Goal: Task Accomplishment & Management: Manage account settings

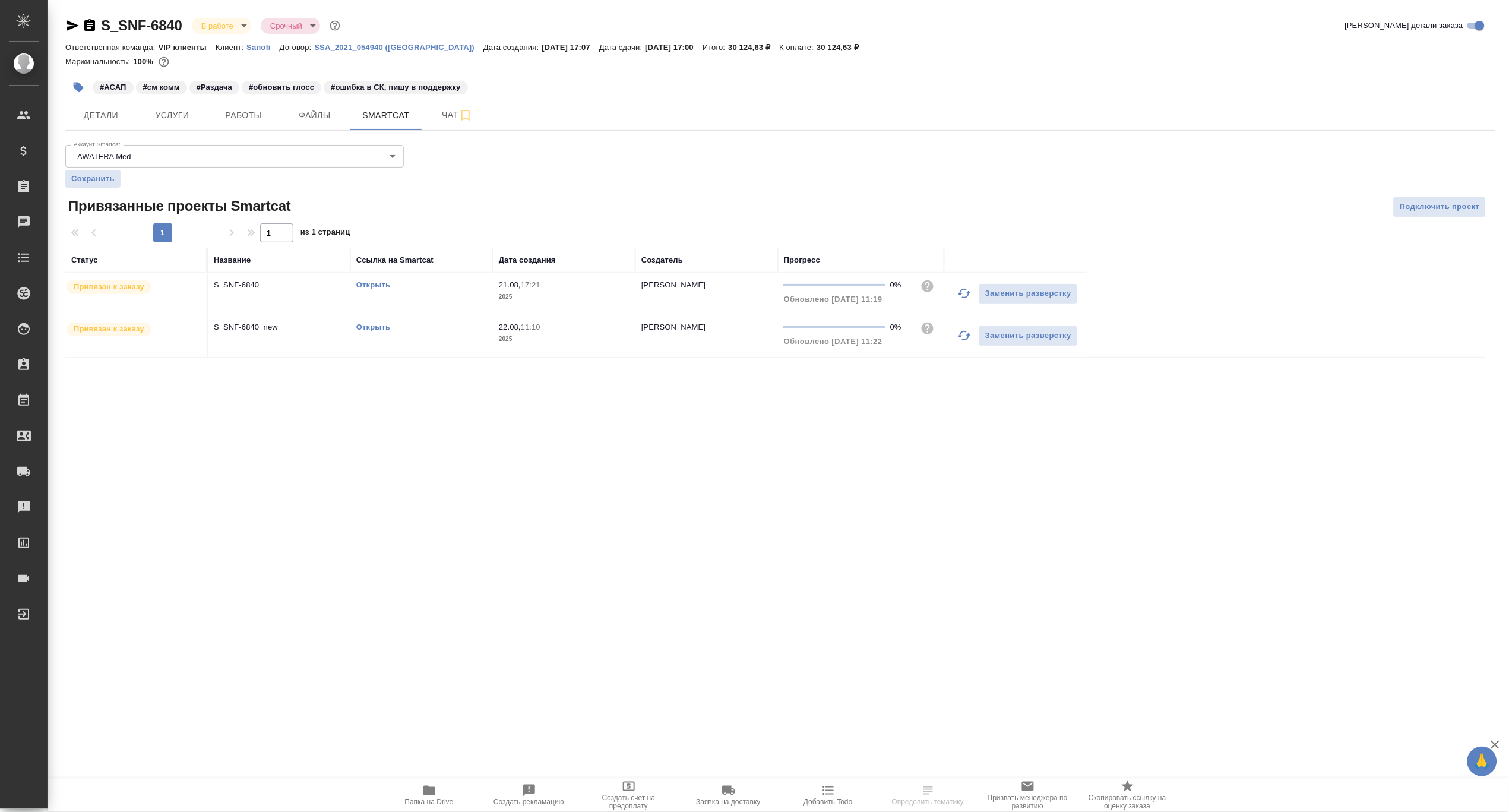
click at [1308, 52] on div "Ответственная команда: VIP клиенты Клиент: Sanofi Договор: SSA_2021_054940 (Рос…" at bounding box center [780, 46] width 1430 height 14
click at [382, 283] on link "Открыть" at bounding box center [373, 284] width 34 height 9
click at [235, 283] on p "S_SNF-6840" at bounding box center [279, 285] width 130 height 12
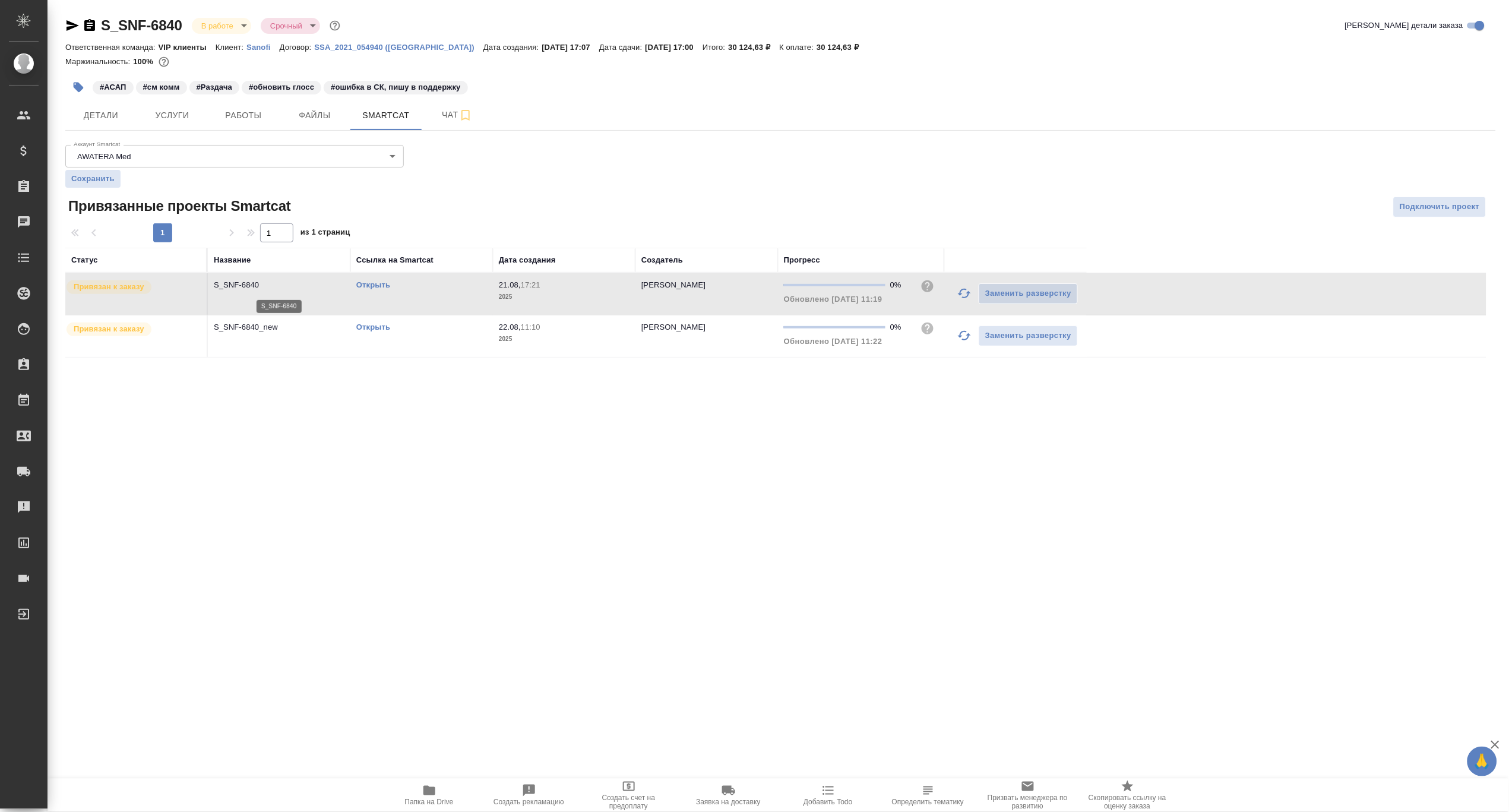
click at [235, 283] on p "S_SNF-6840" at bounding box center [279, 285] width 130 height 12
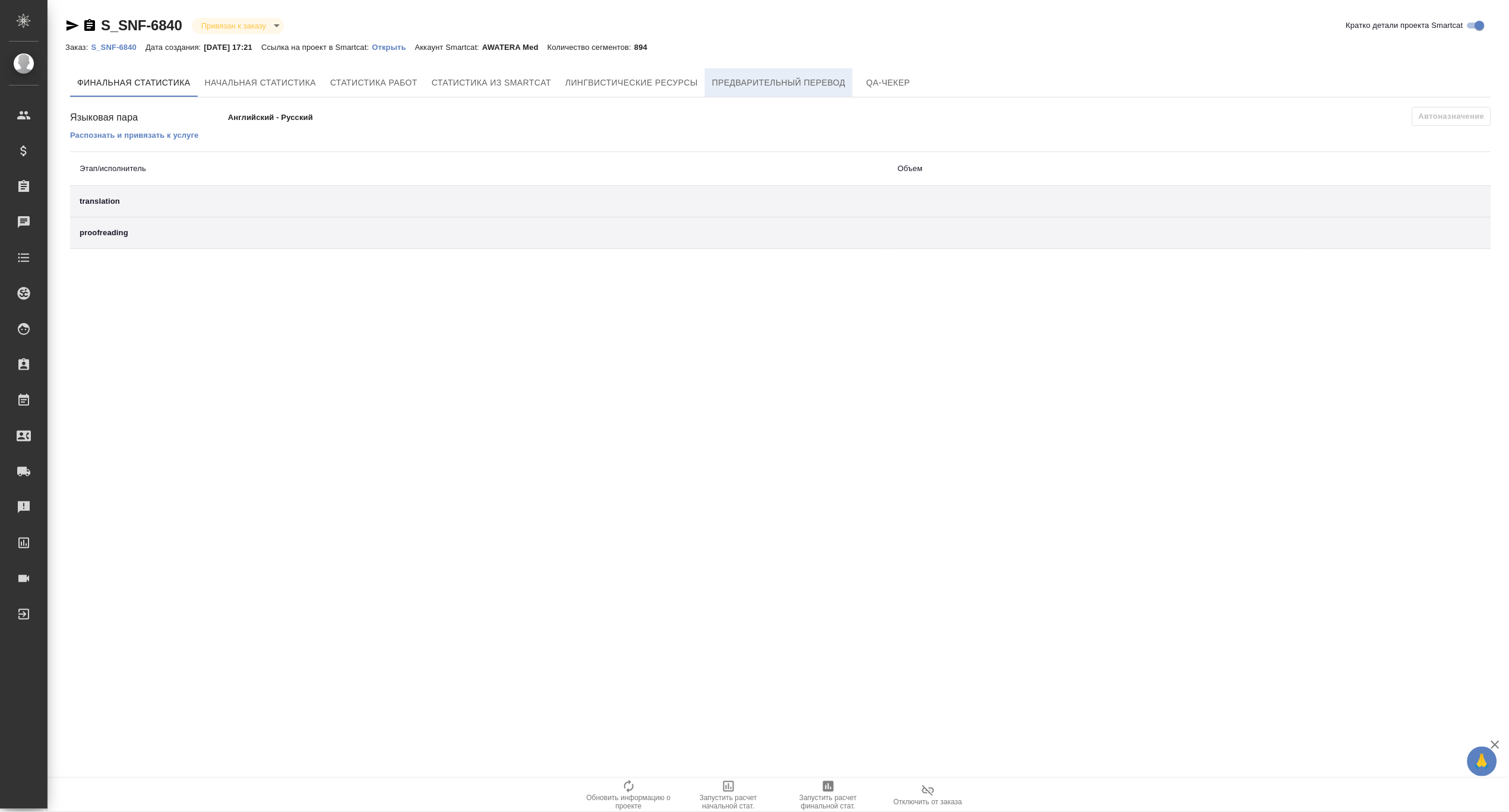
click at [785, 85] on span "Предварительный перевод" at bounding box center [778, 82] width 133 height 14
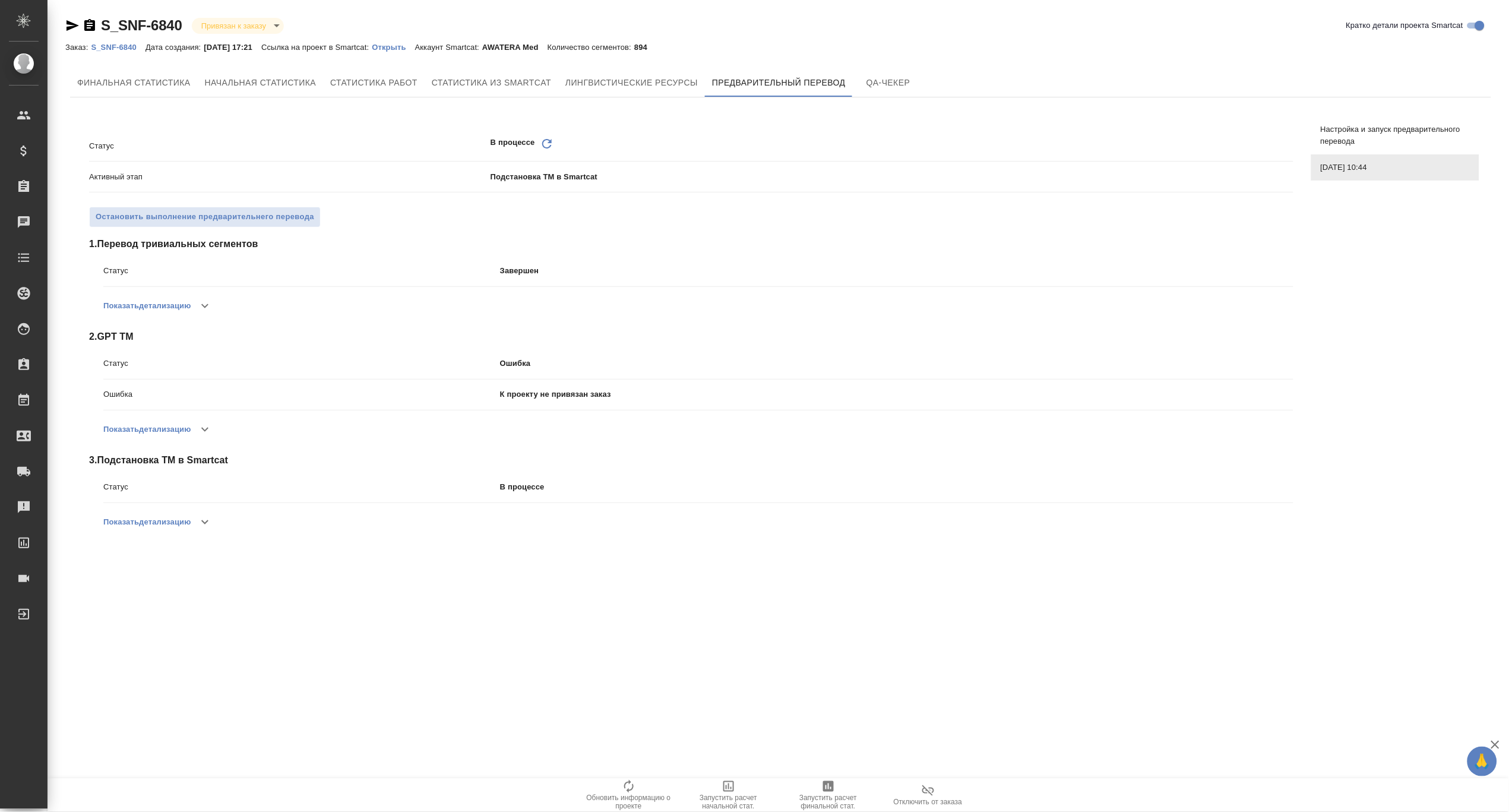
click at [174, 430] on button "Показать детализацию" at bounding box center [147, 429] width 87 height 29
click at [1260, 363] on p "Ошибка" at bounding box center [895, 363] width 793 height 12
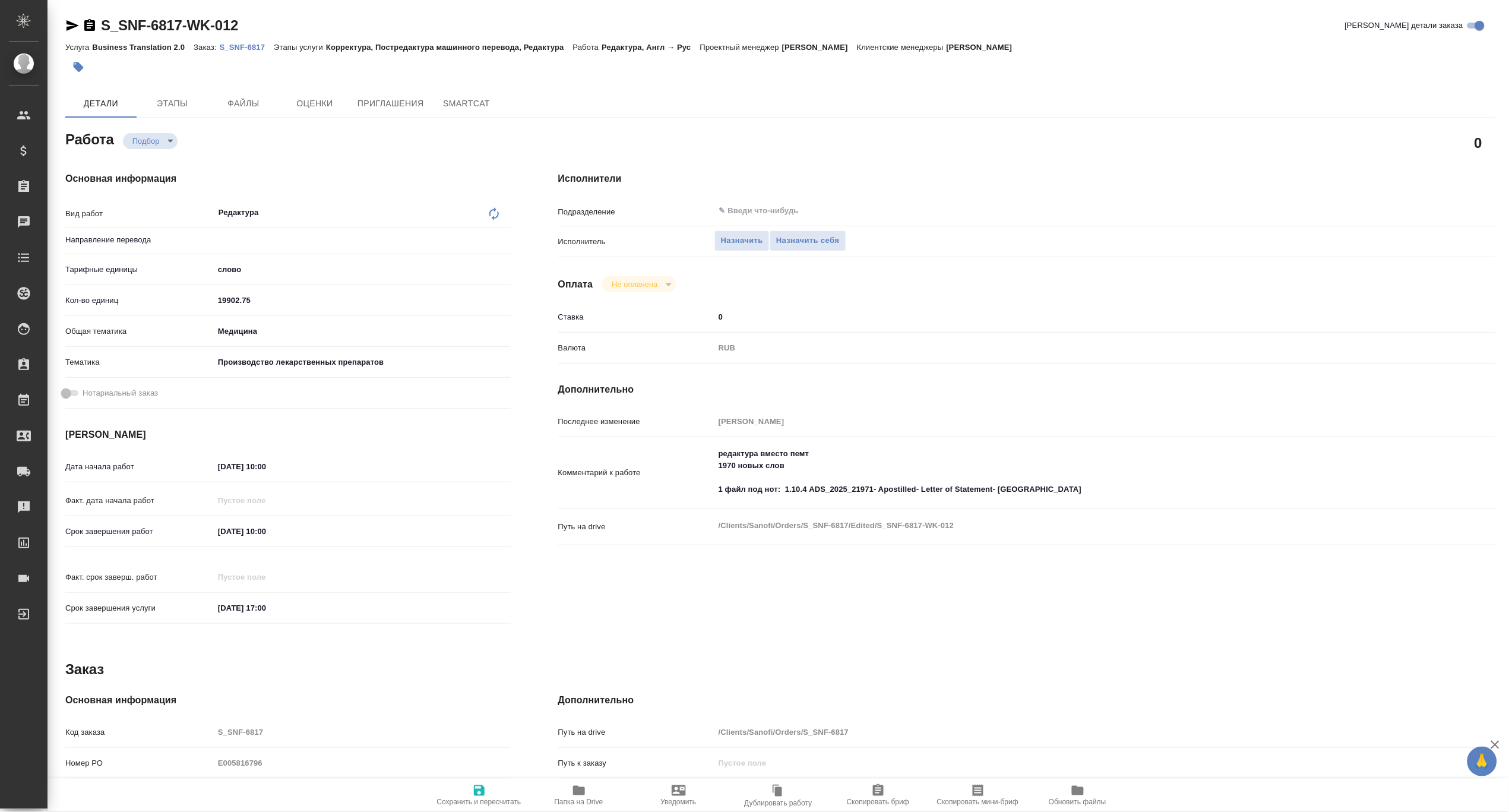
type textarea "x"
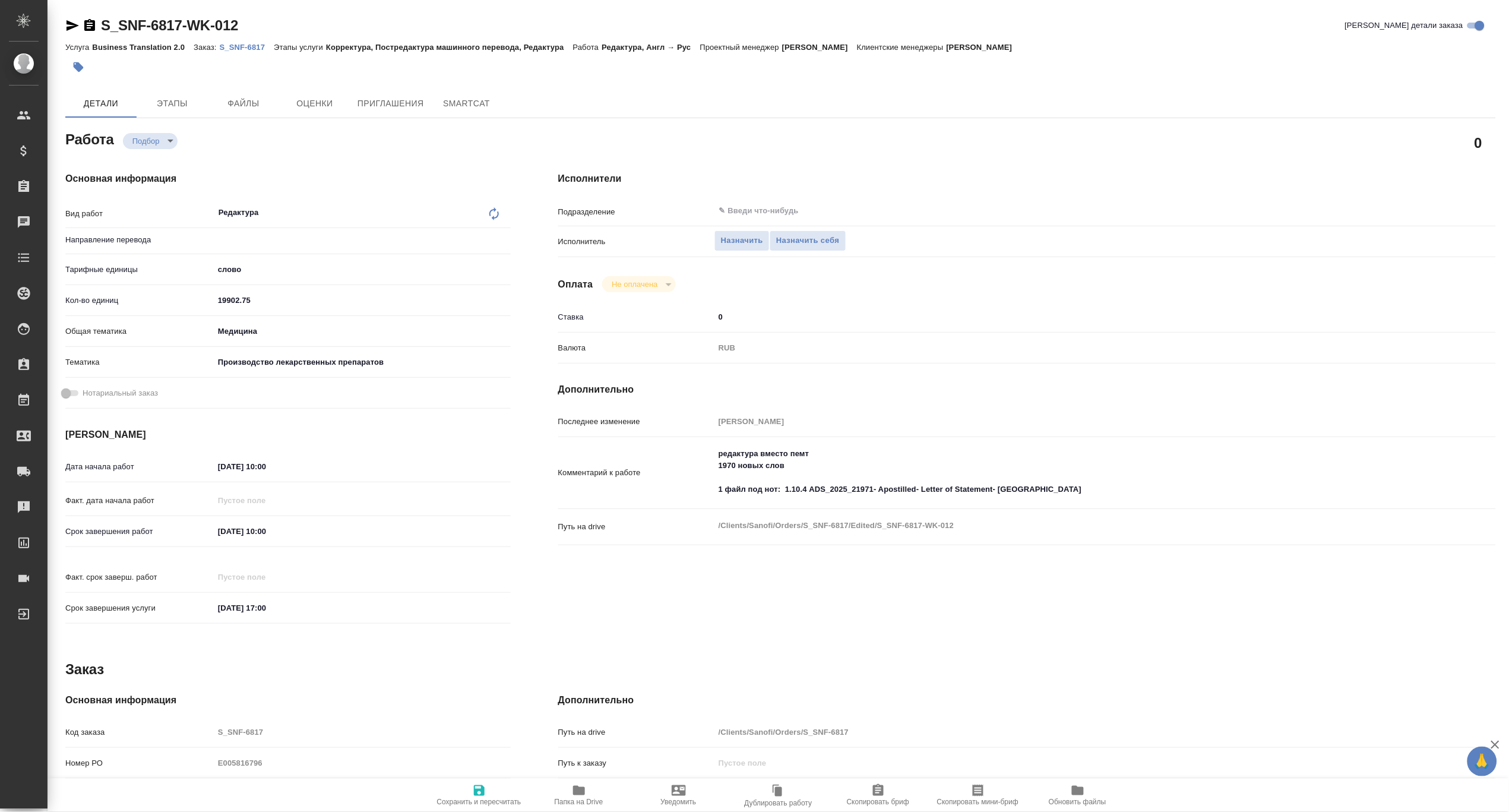
type textarea "x"
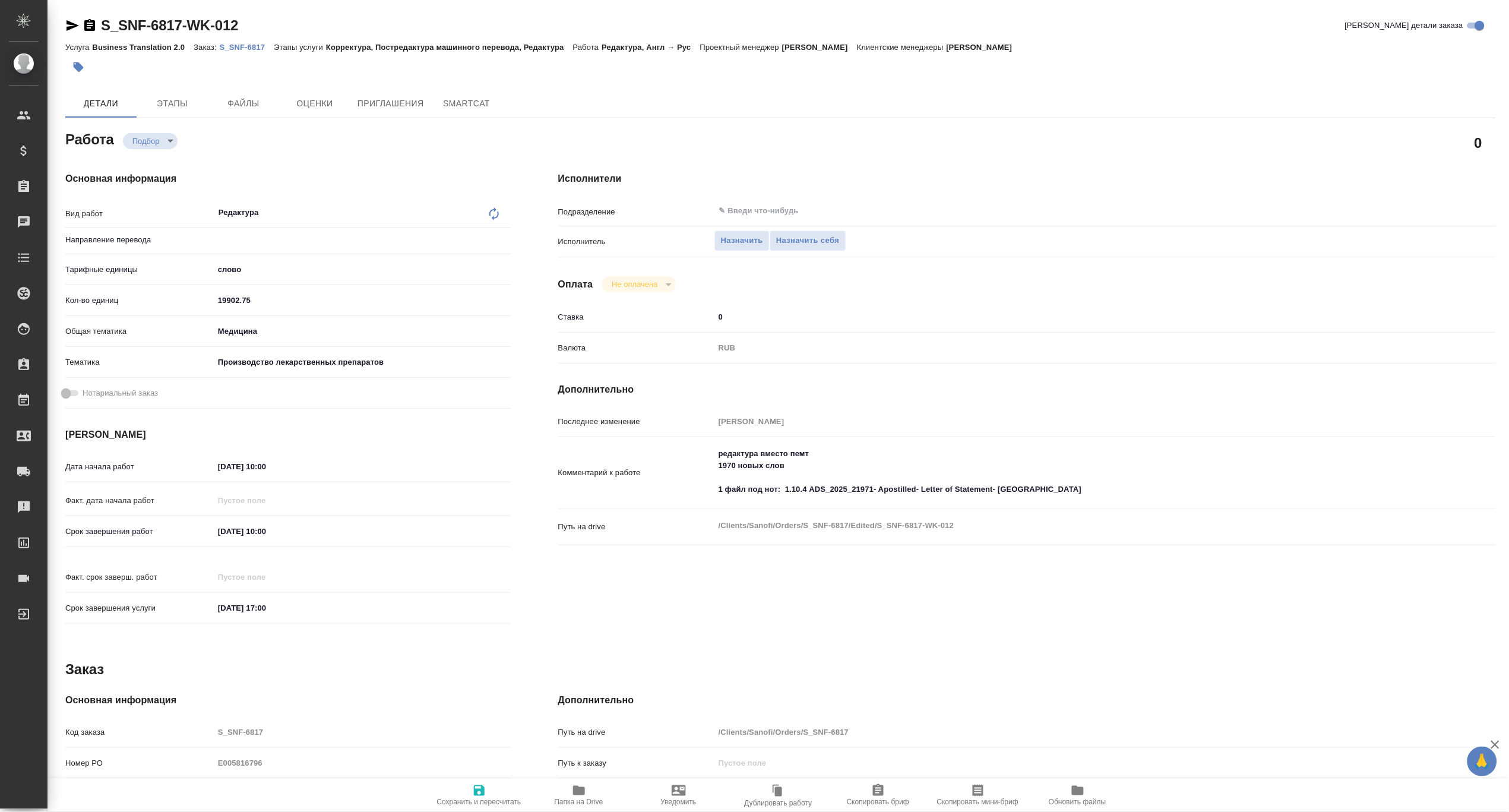
type textarea "x"
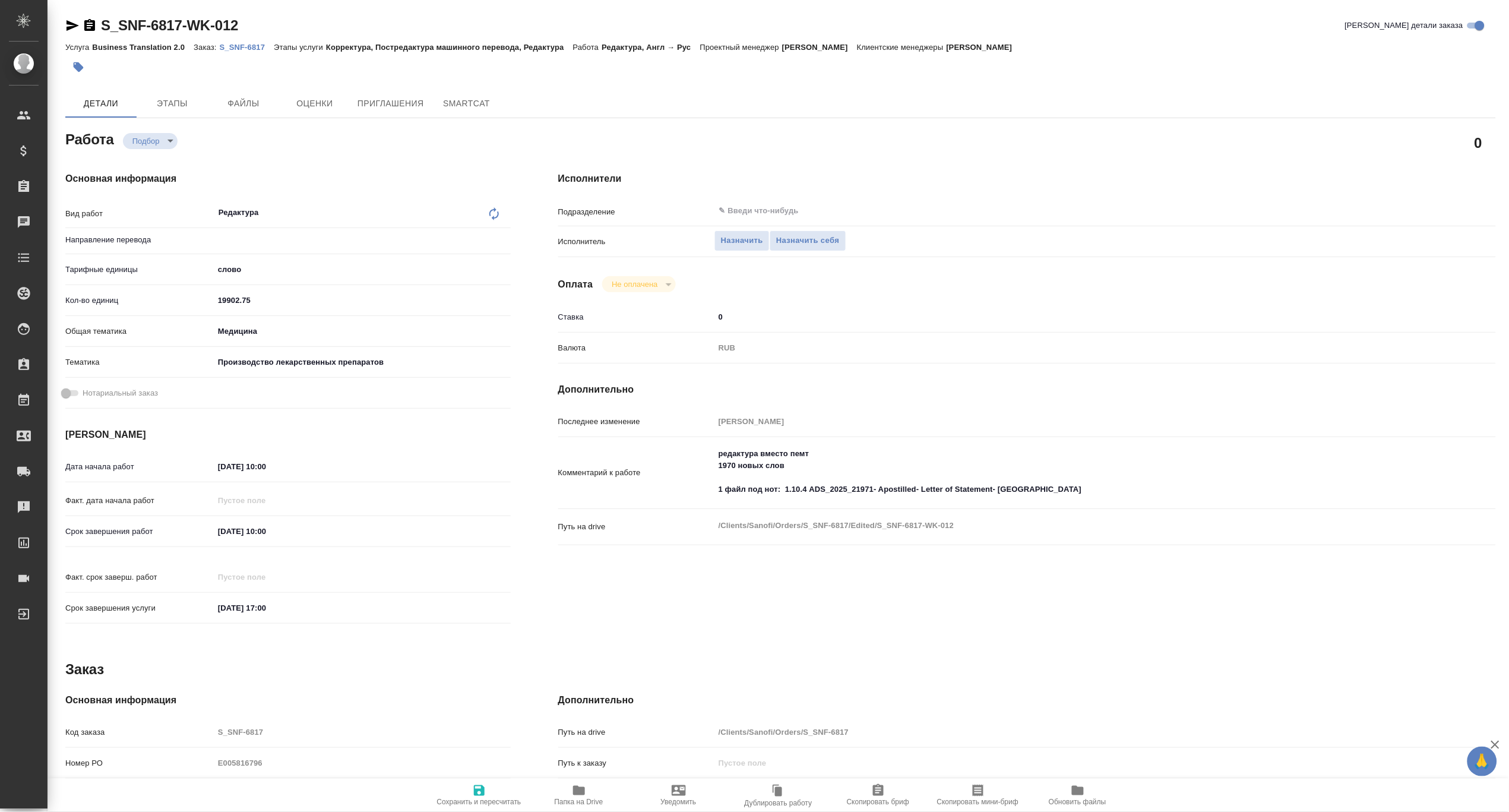
type textarea "x"
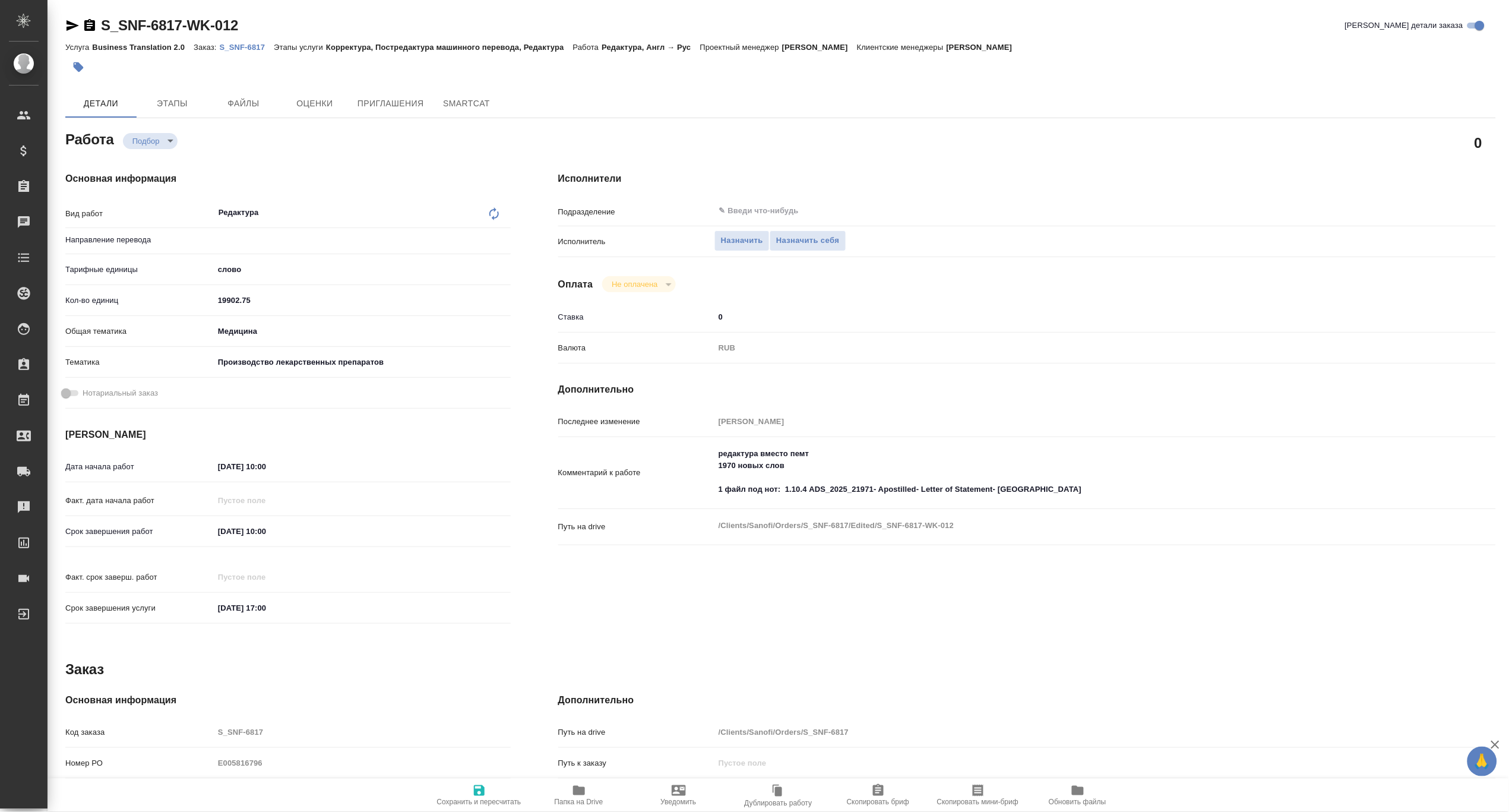
type textarea "x"
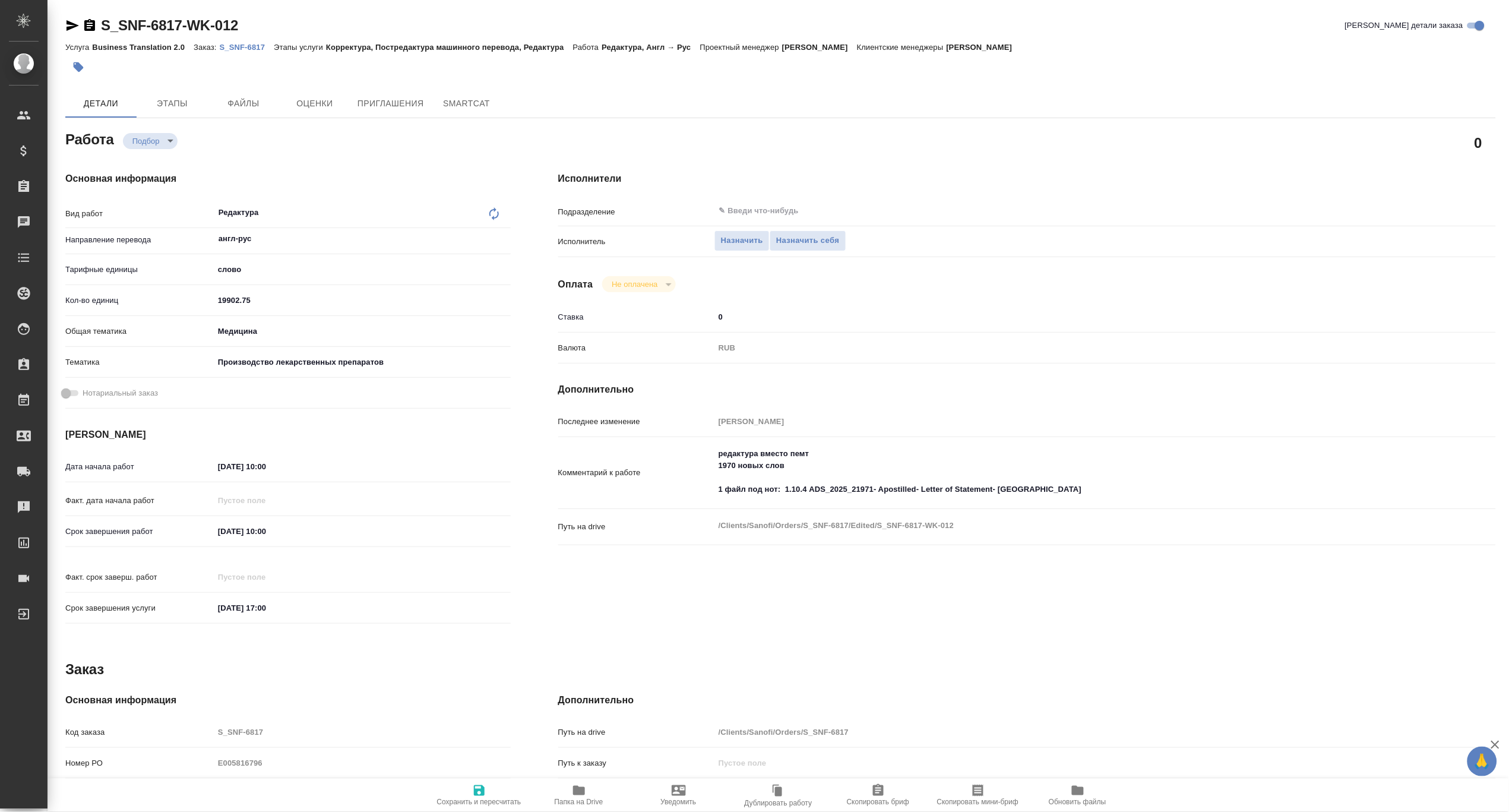
type input "англ-рус"
type textarea "x"
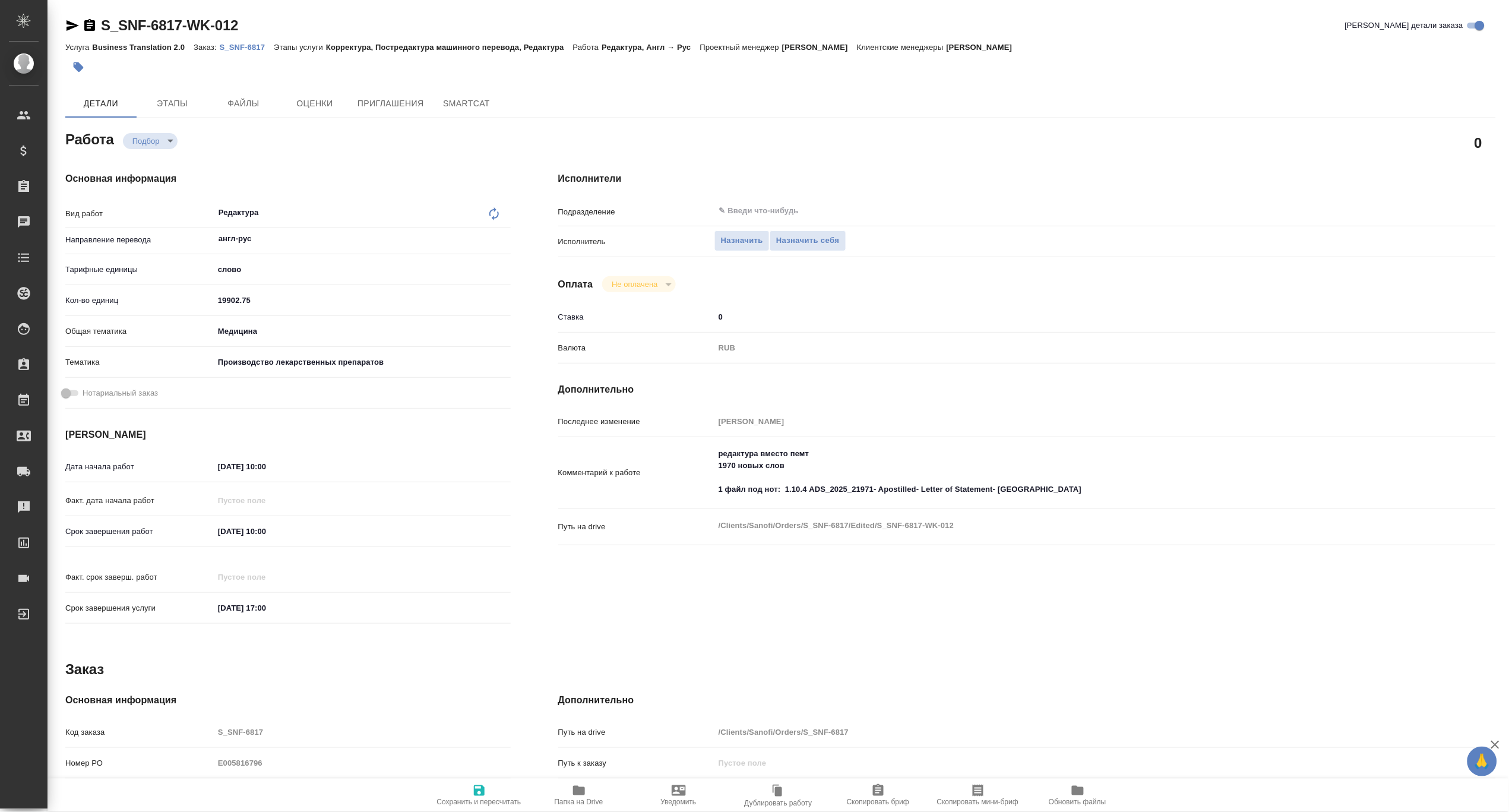
type textarea "x"
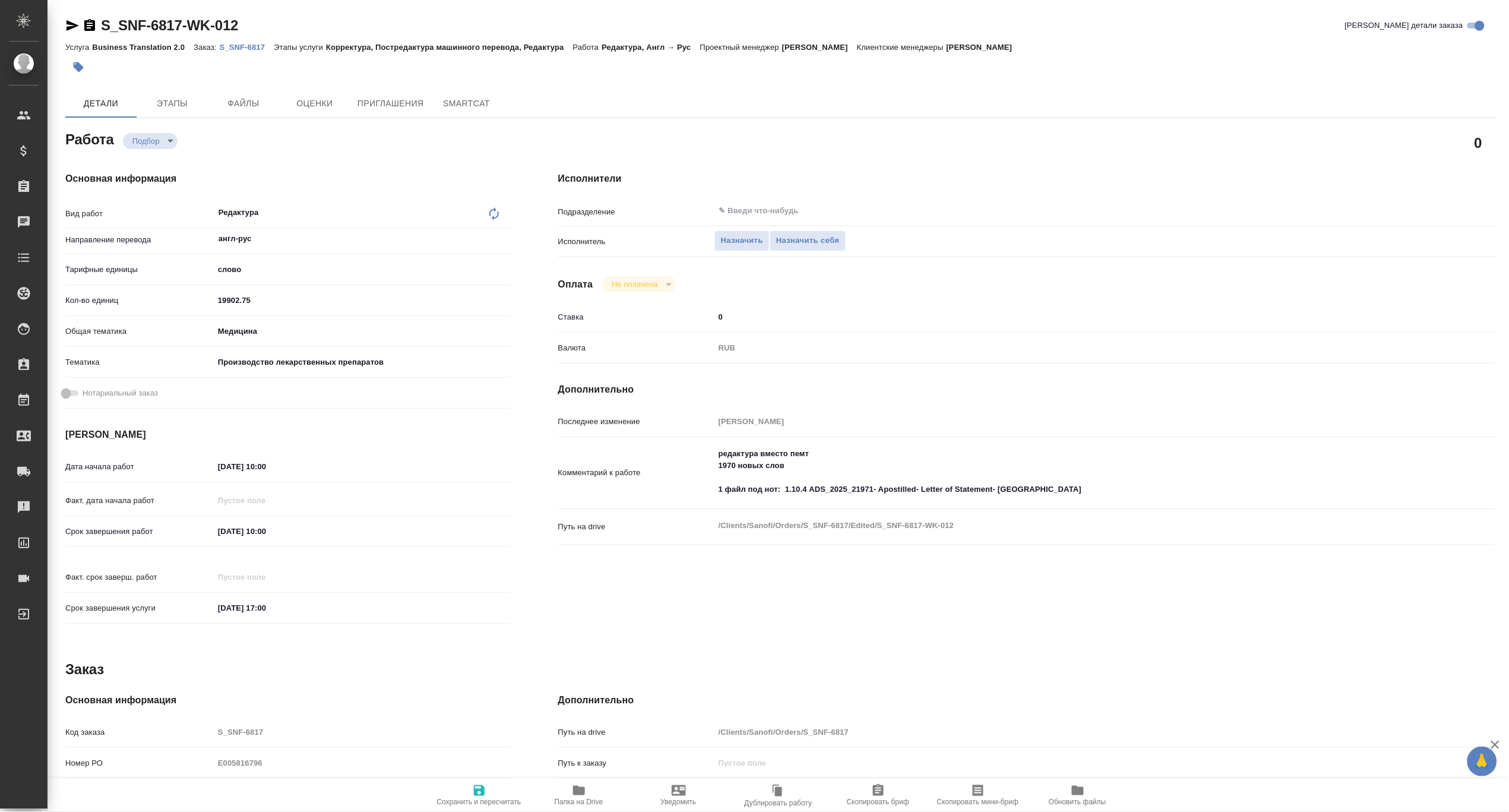
type textarea "x"
click at [450, 98] on span "SmartCat" at bounding box center [466, 103] width 57 height 14
type textarea "x"
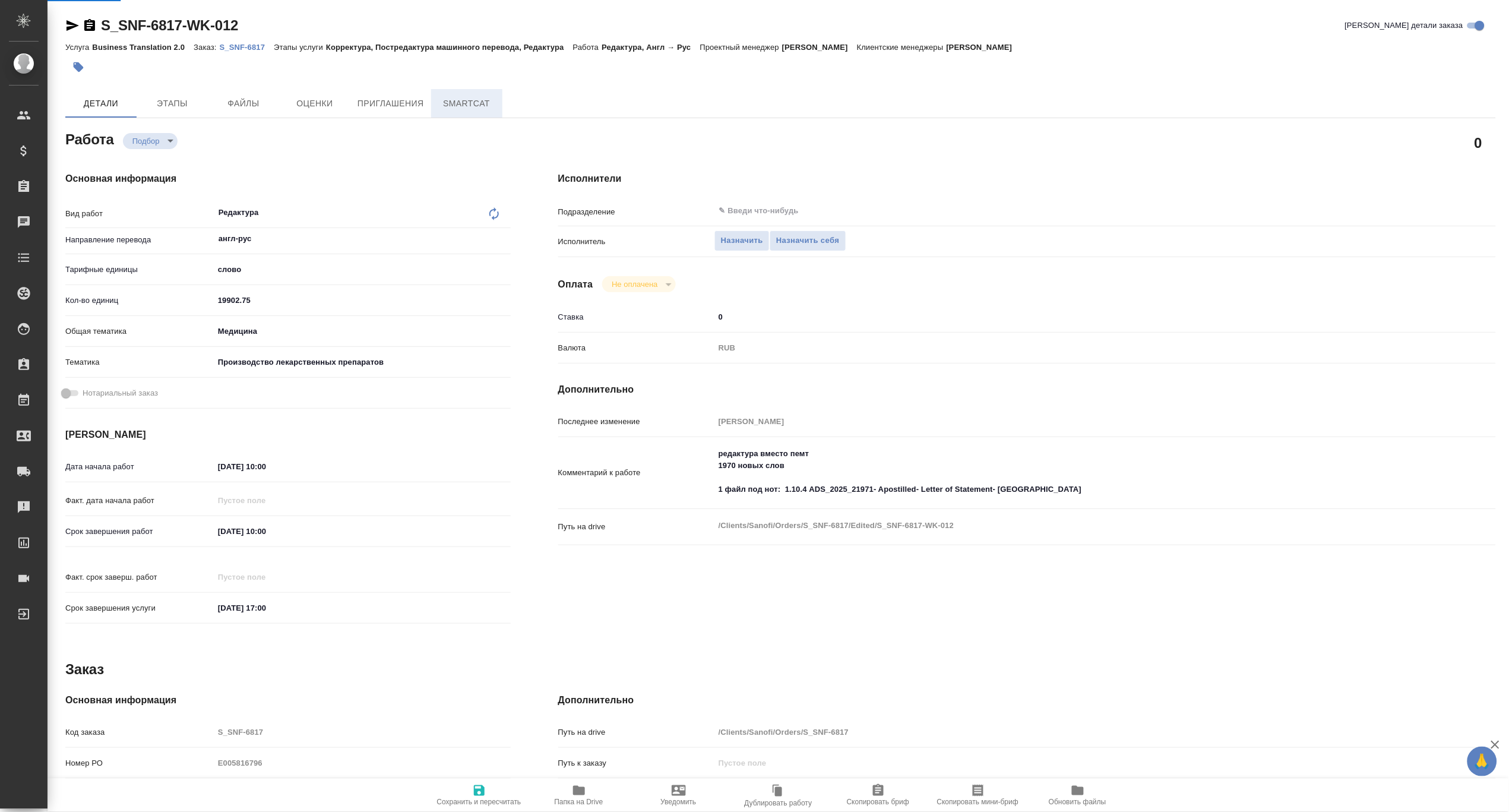
type textarea "x"
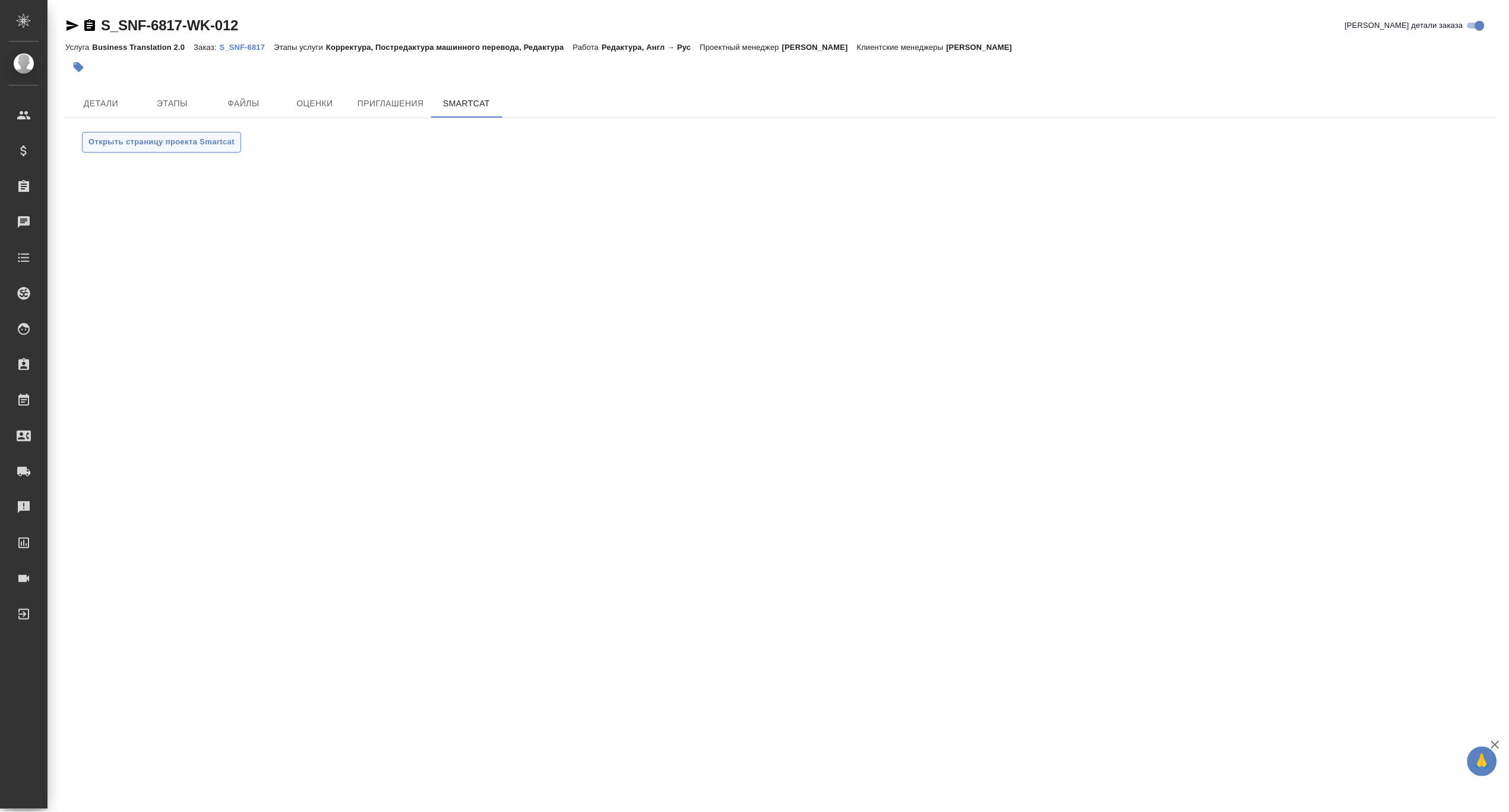
click at [216, 137] on span "Открыть страницу проекта Smartcat" at bounding box center [161, 142] width 146 height 13
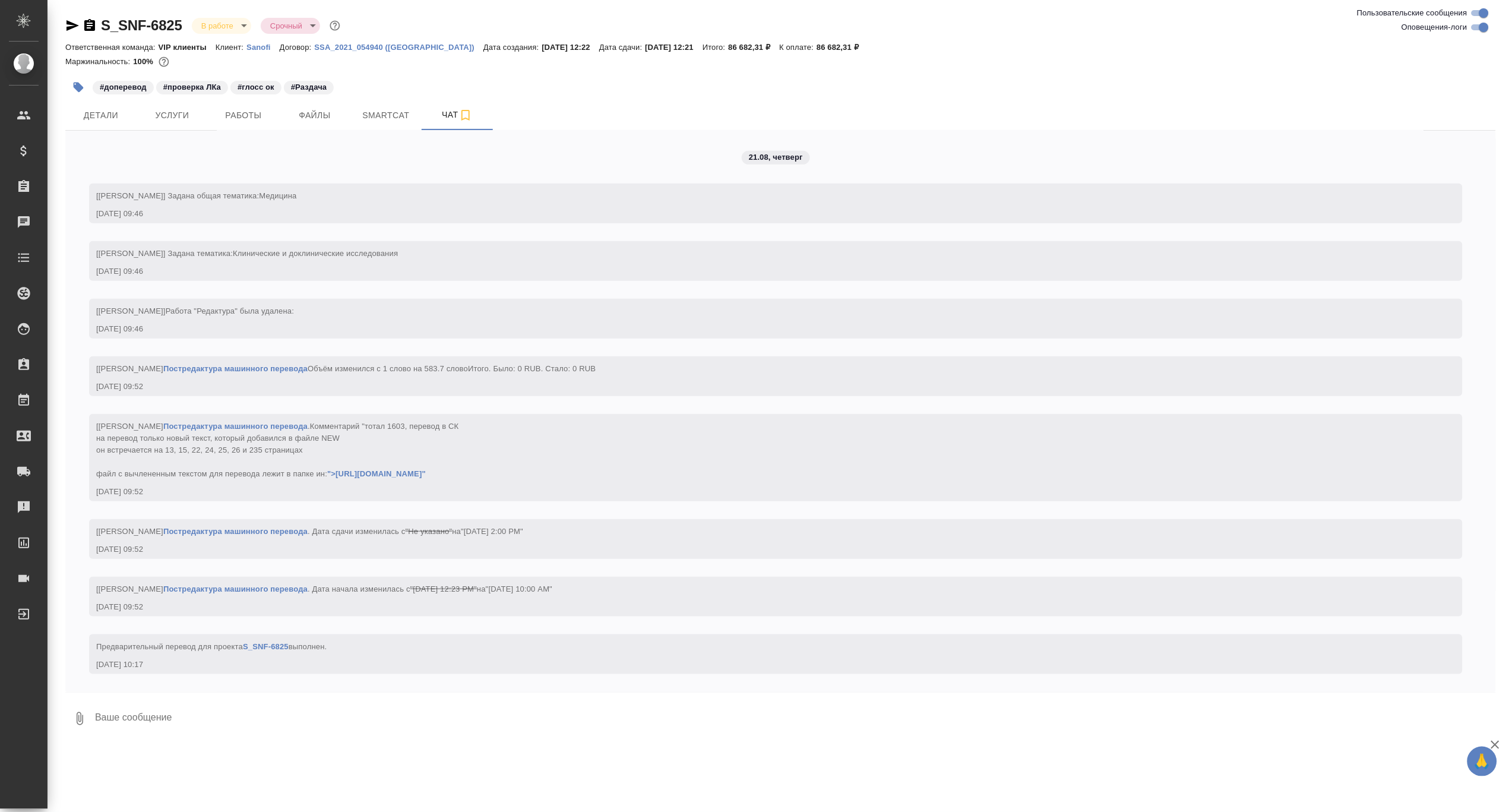
scroll to position [5601, 0]
click at [241, 124] on button "Работы" at bounding box center [244, 115] width 71 height 30
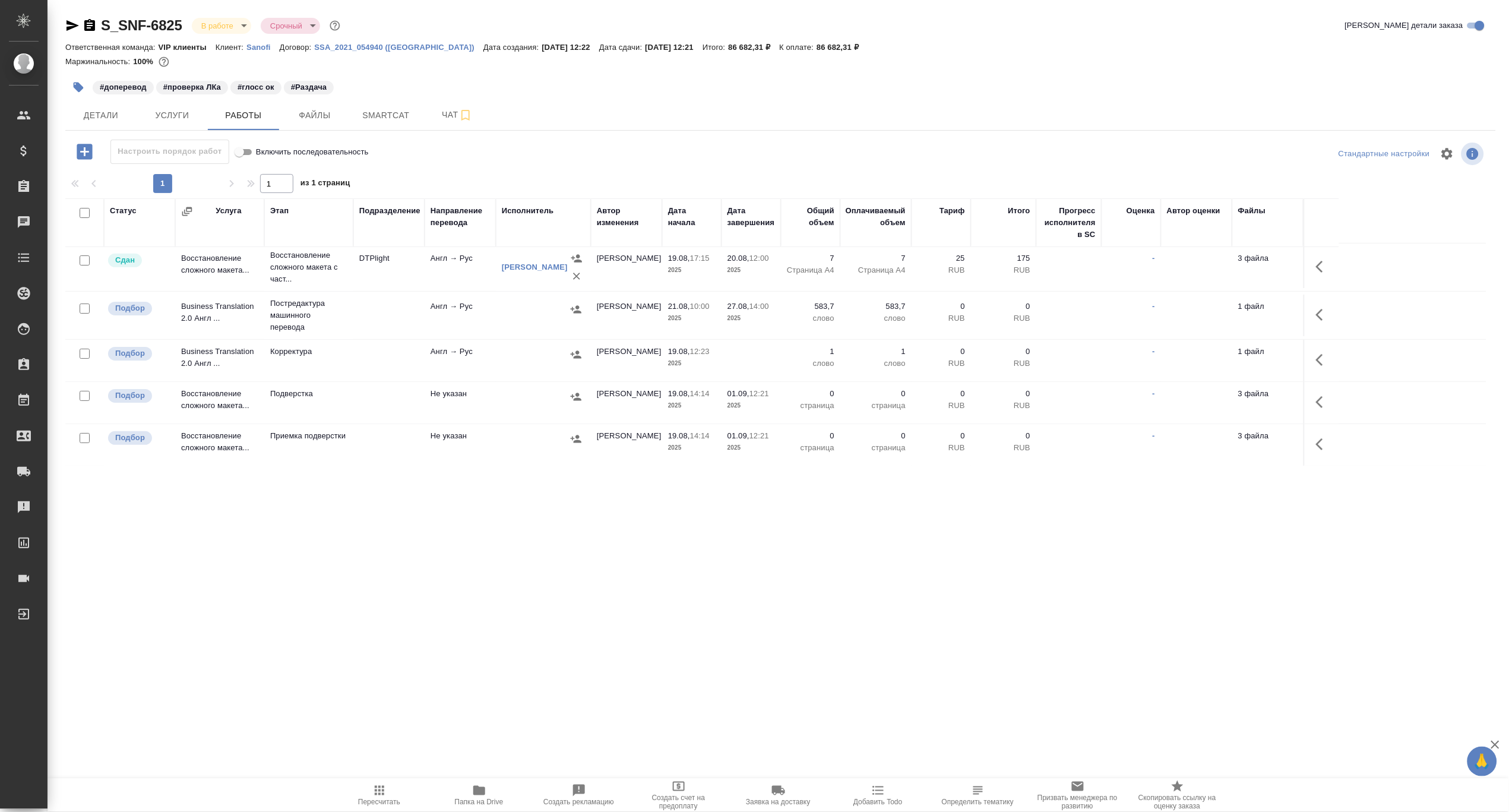
scroll to position [5, 0]
click at [190, 570] on div ".cls-1 fill:#fff; AWATERA Borzova Anastasia Клиенты Спецификации Заказы 0 Чаты …" at bounding box center [754, 406] width 1509 height 812
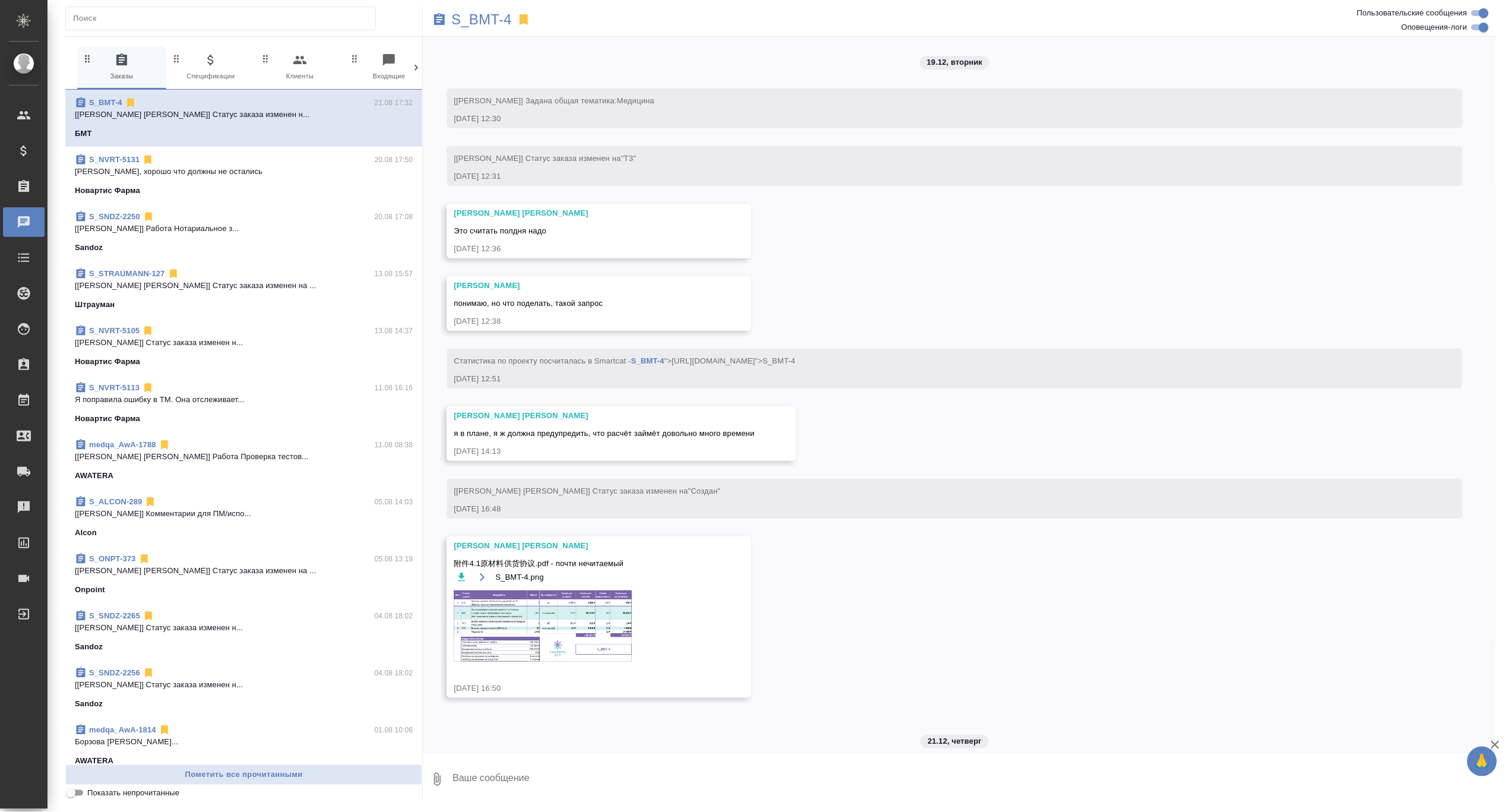
scroll to position [52713, 0]
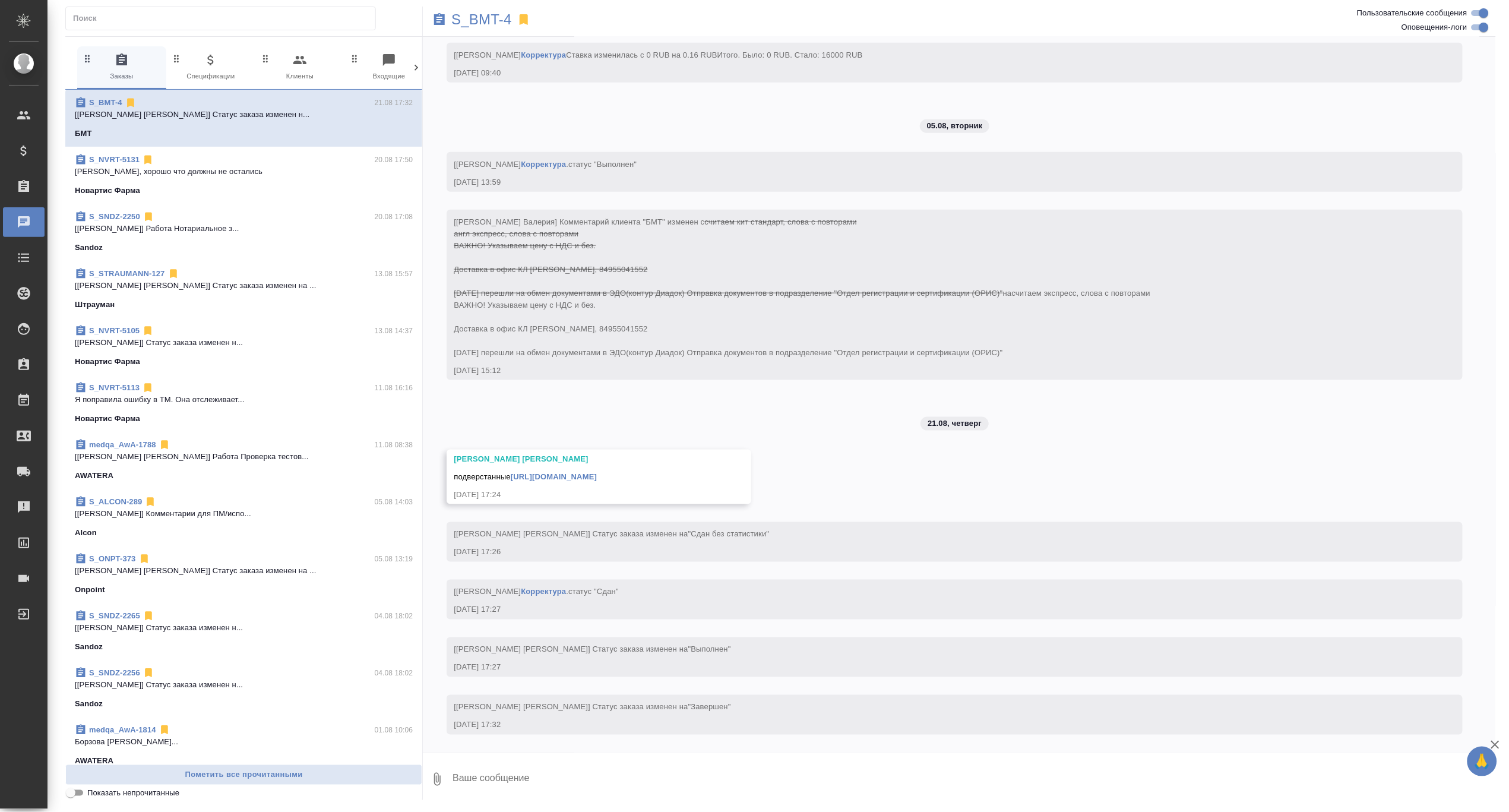
click at [196, 18] on input "text" at bounding box center [223, 18] width 302 height 16
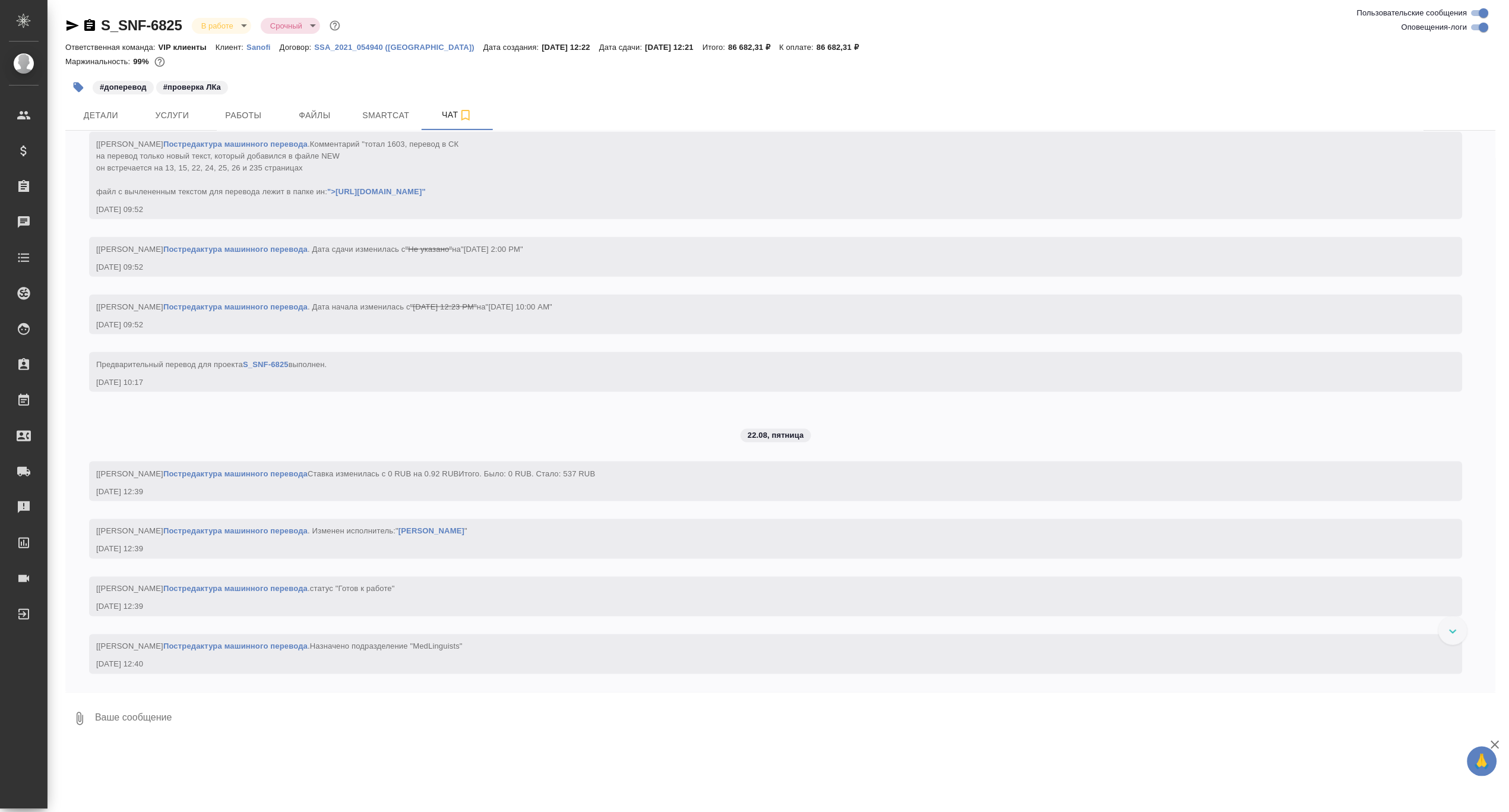
scroll to position [5832, 0]
click at [83, 109] on span "Детали" at bounding box center [101, 115] width 57 height 14
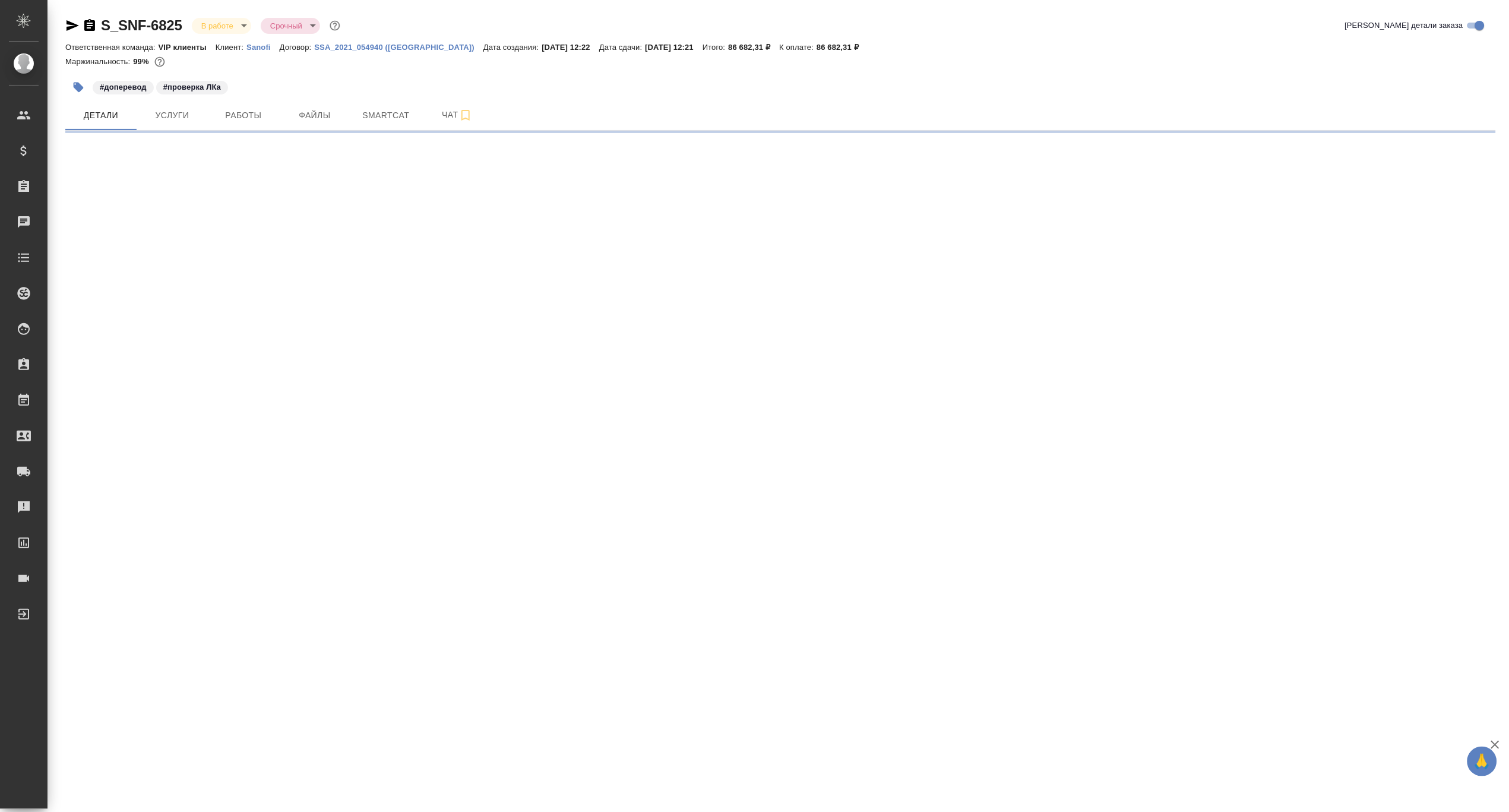
select select "RU"
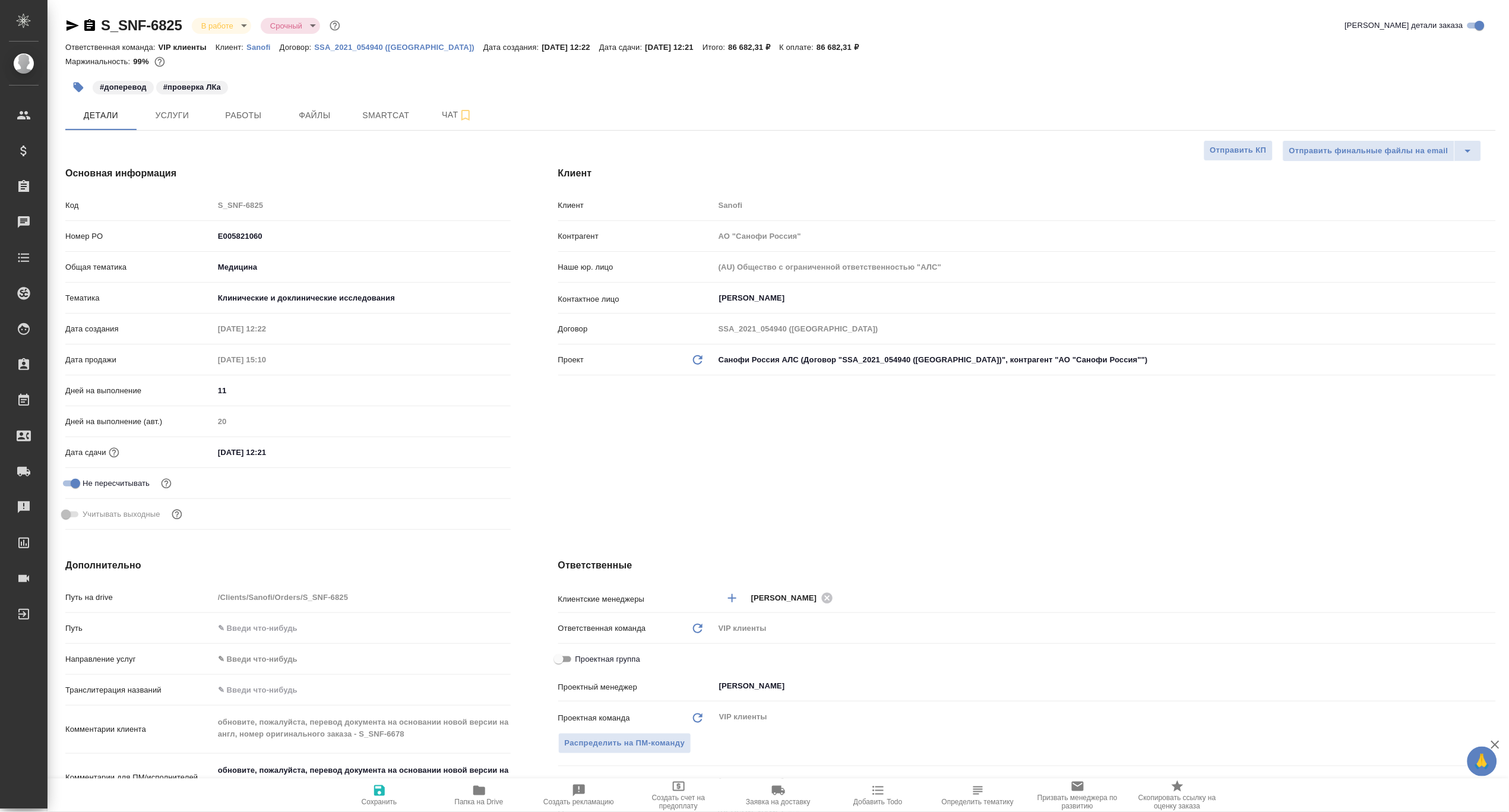
type textarea "x"
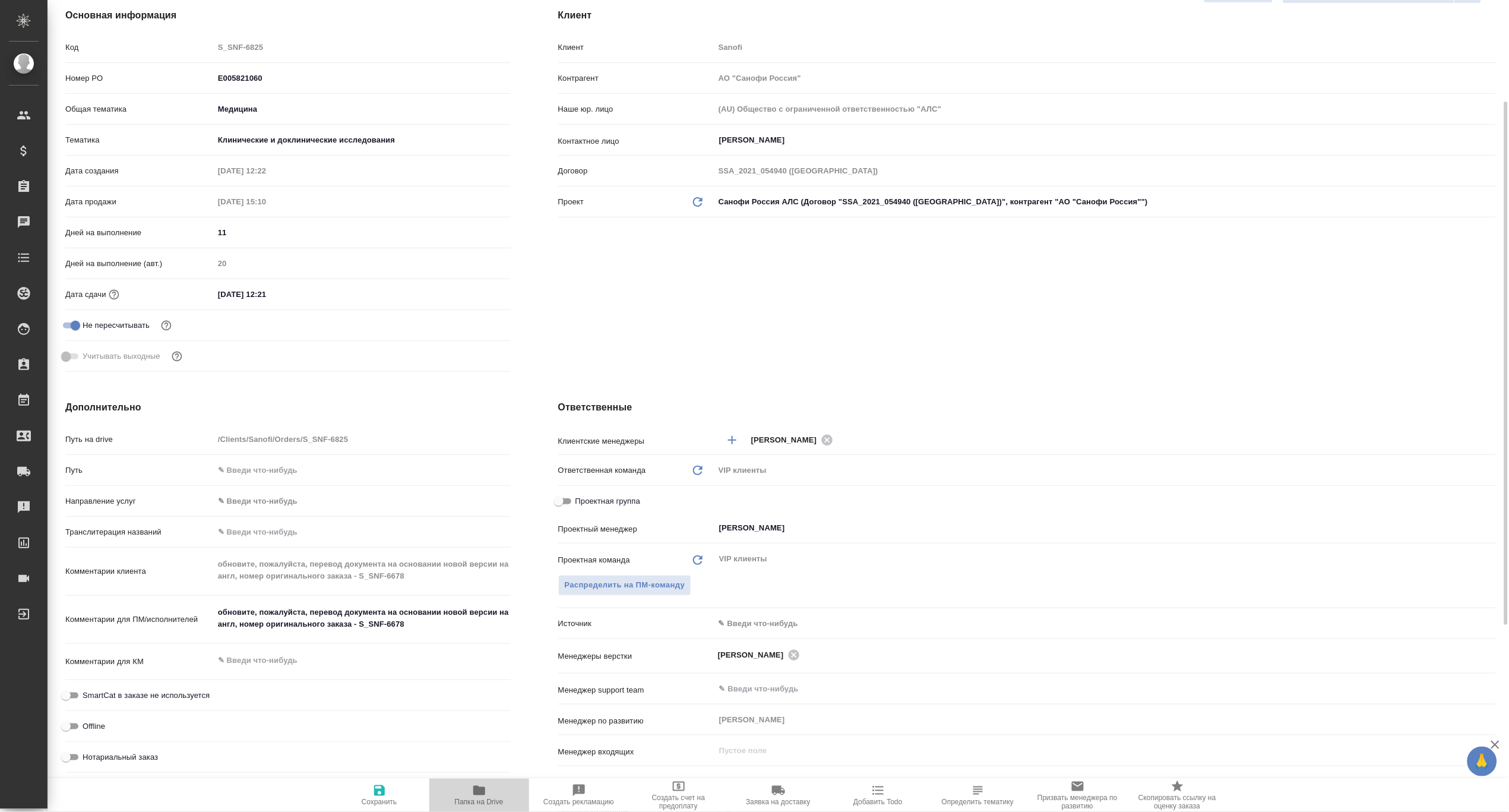
click at [486, 795] on icon "button" at bounding box center [478, 790] width 14 height 14
type textarea "x"
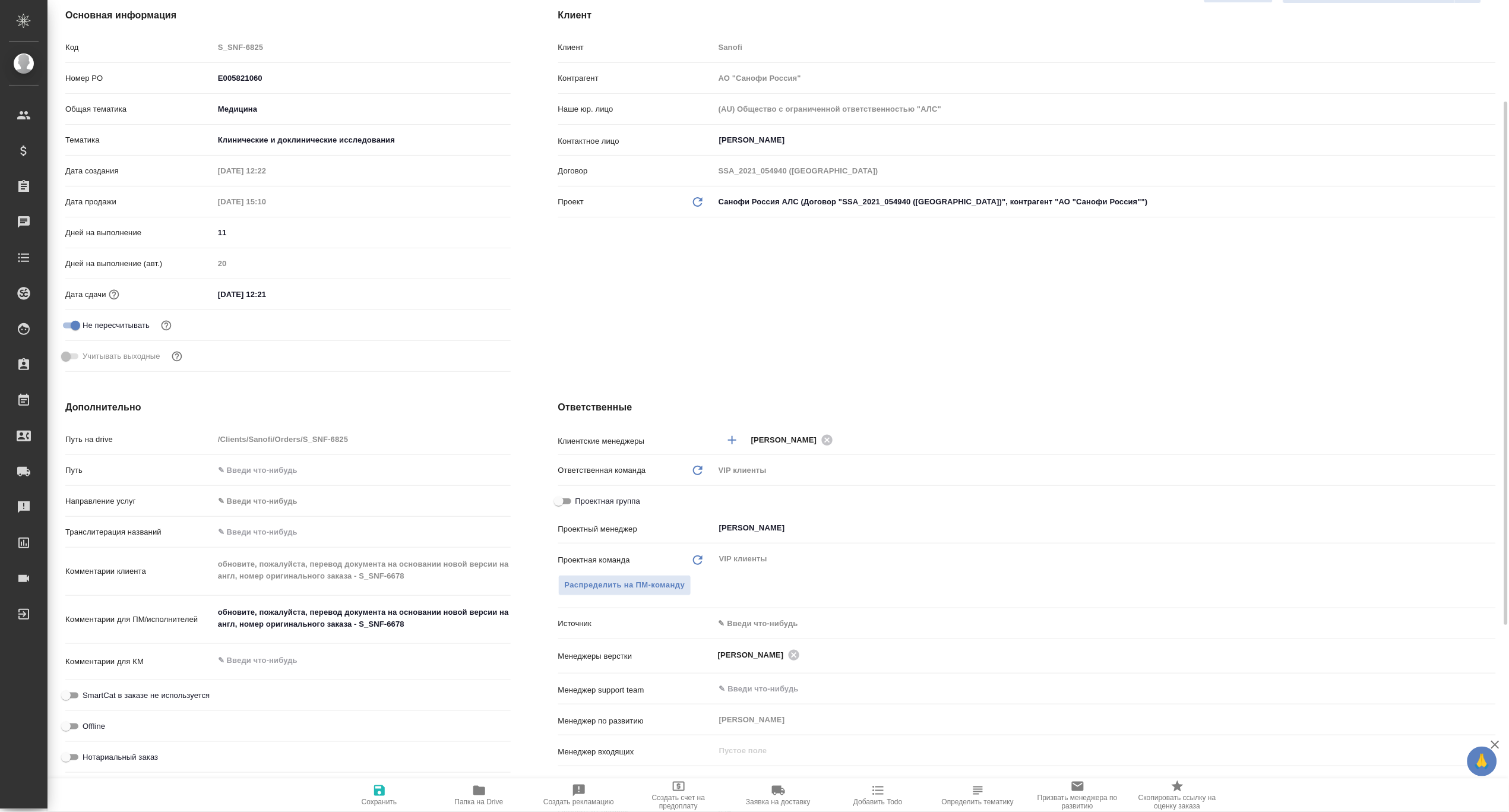
type textarea "x"
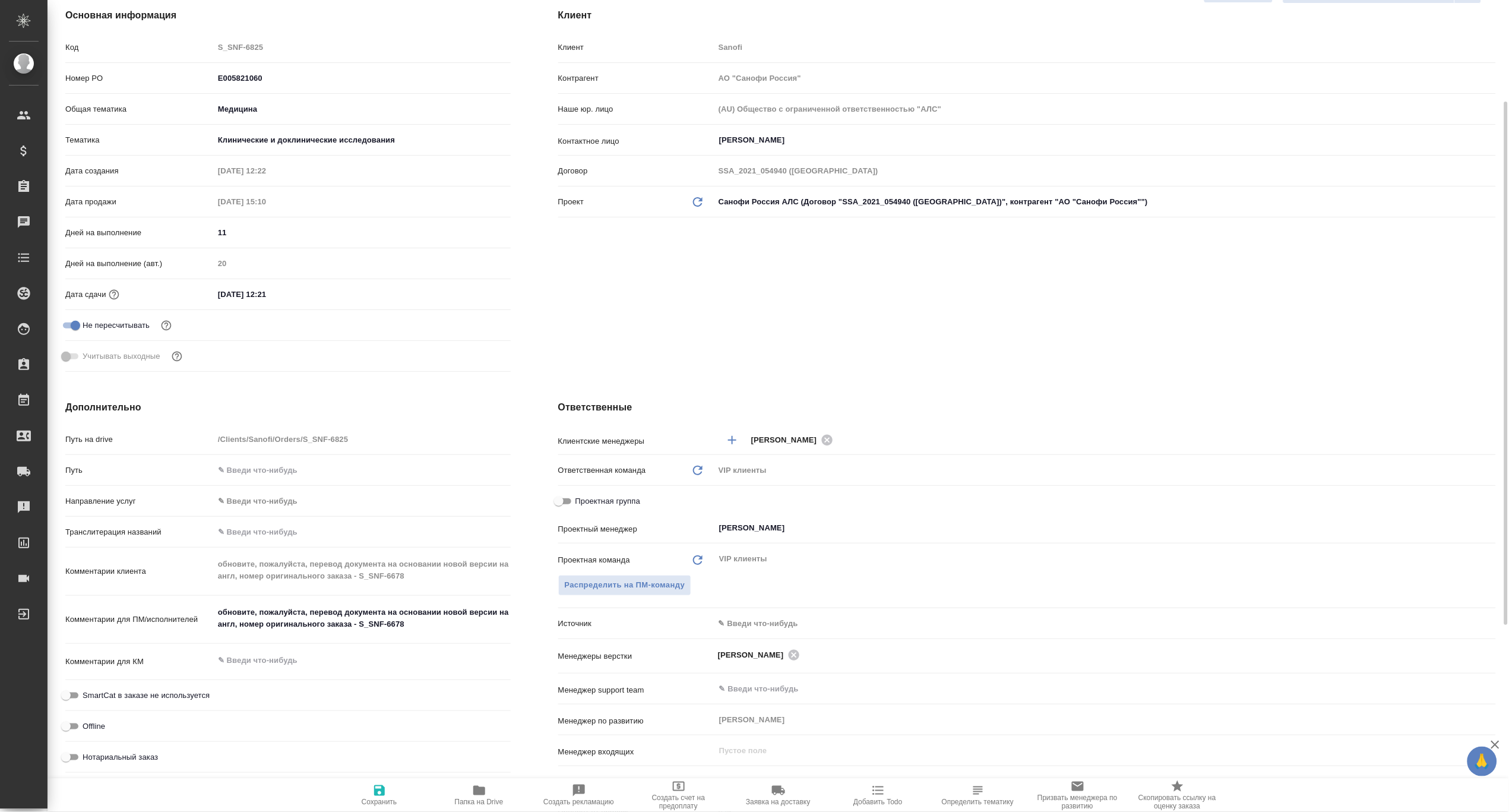
type textarea "x"
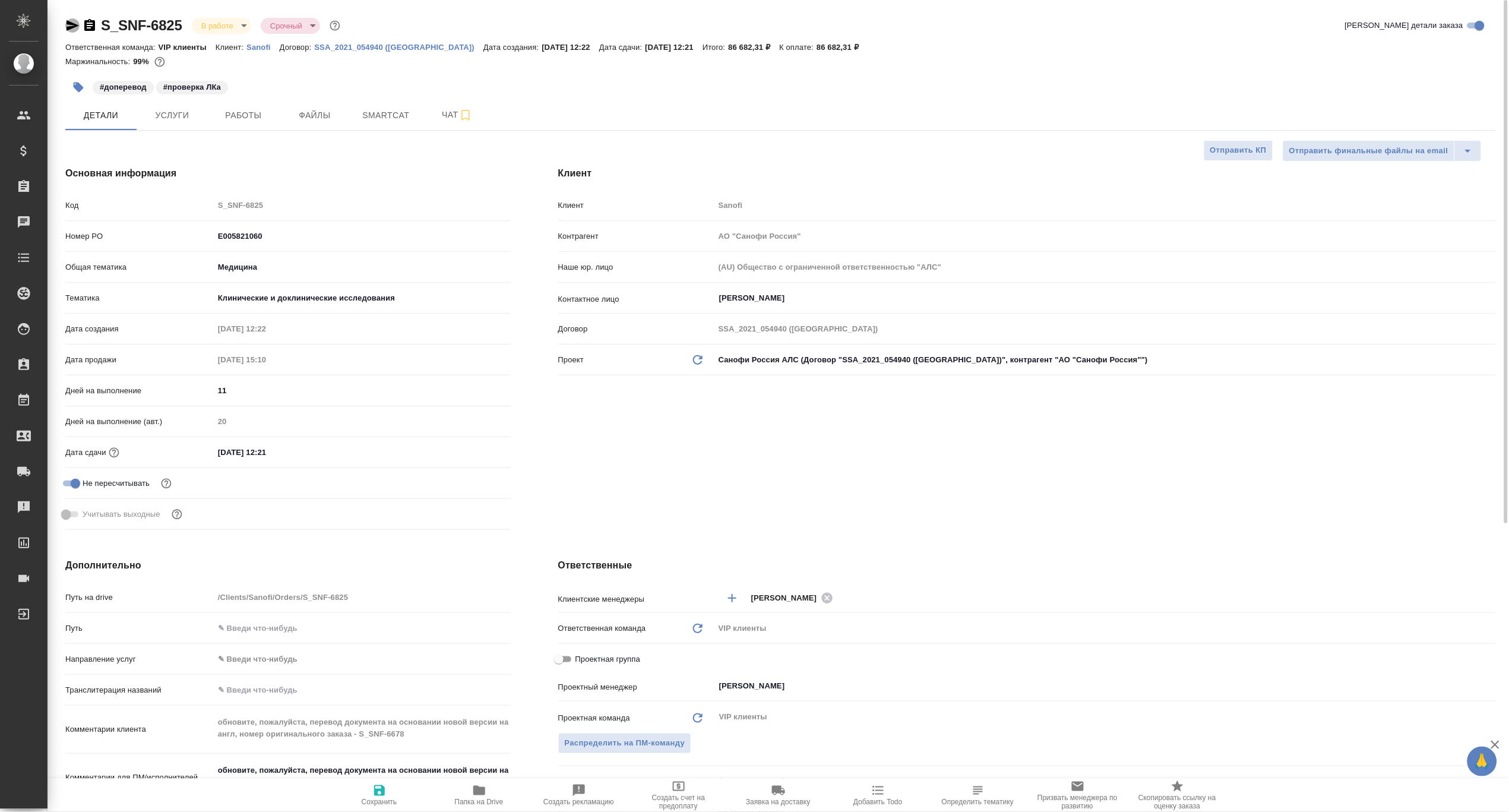
click at [71, 31] on icon "button" at bounding box center [72, 25] width 14 height 14
type textarea "x"
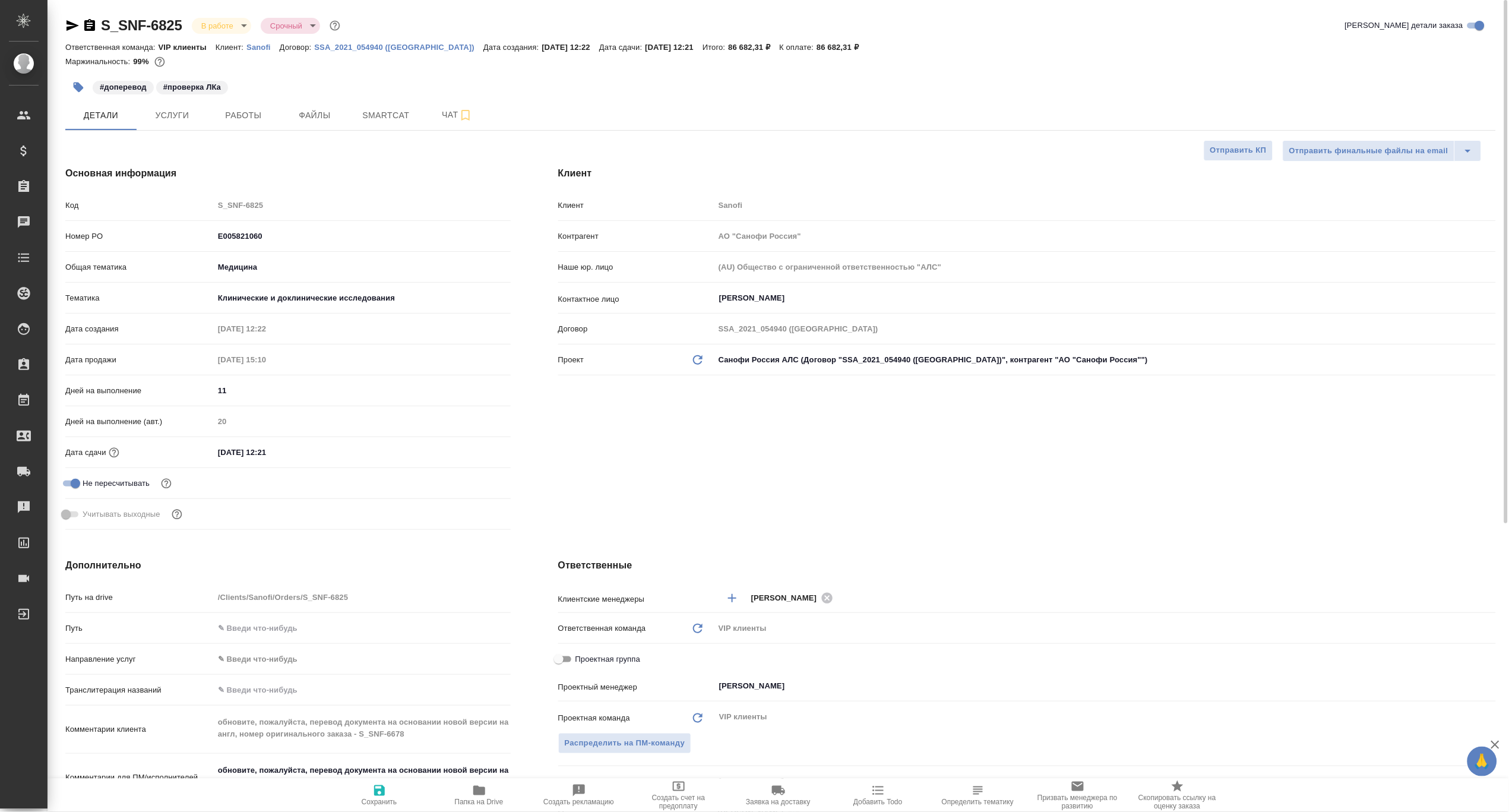
type textarea "x"
click at [91, 28] on icon "button" at bounding box center [89, 25] width 11 height 12
type textarea "x"
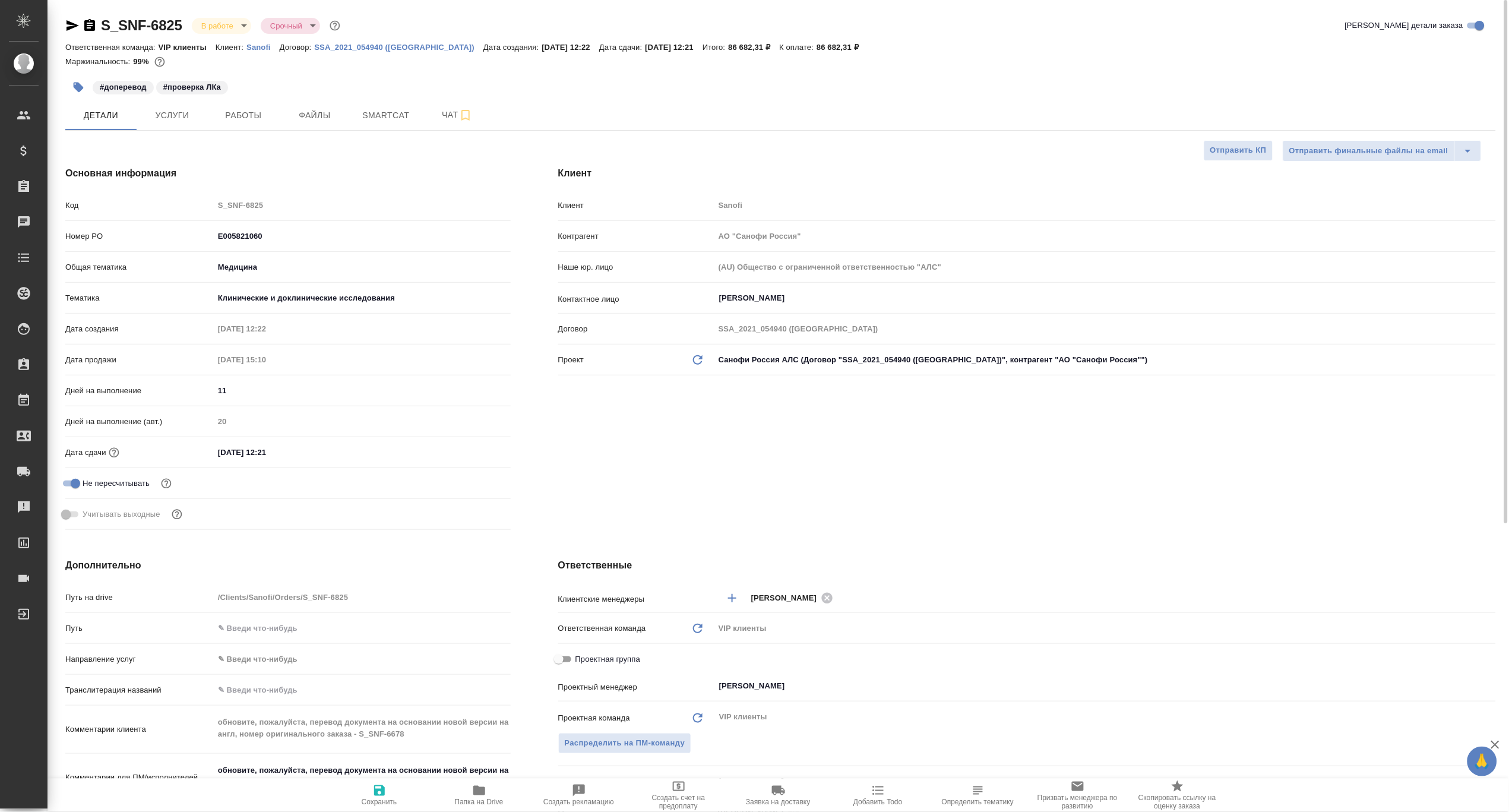
type textarea "x"
click at [86, 31] on icon "button" at bounding box center [89, 25] width 14 height 14
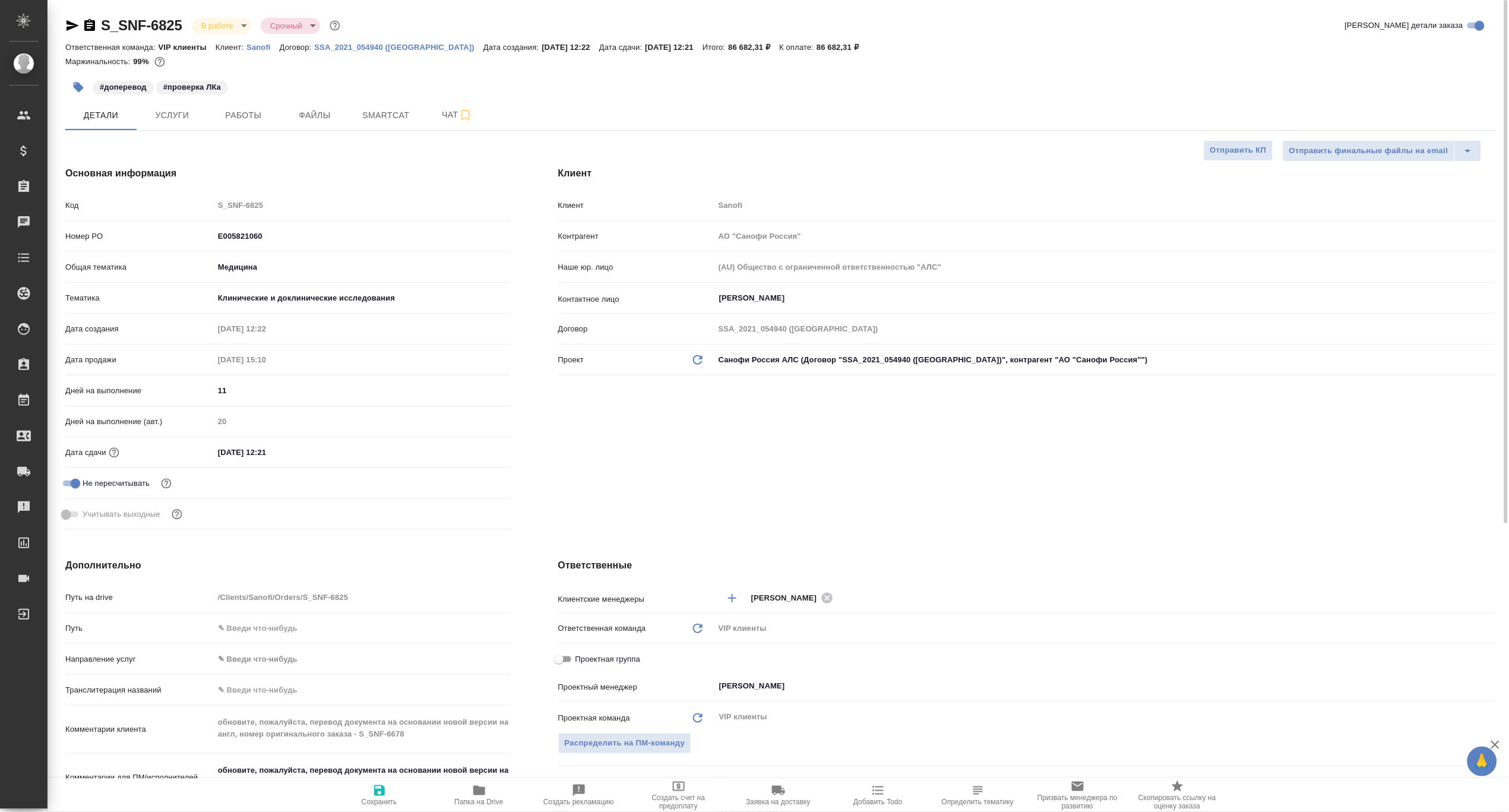
type textarea "x"
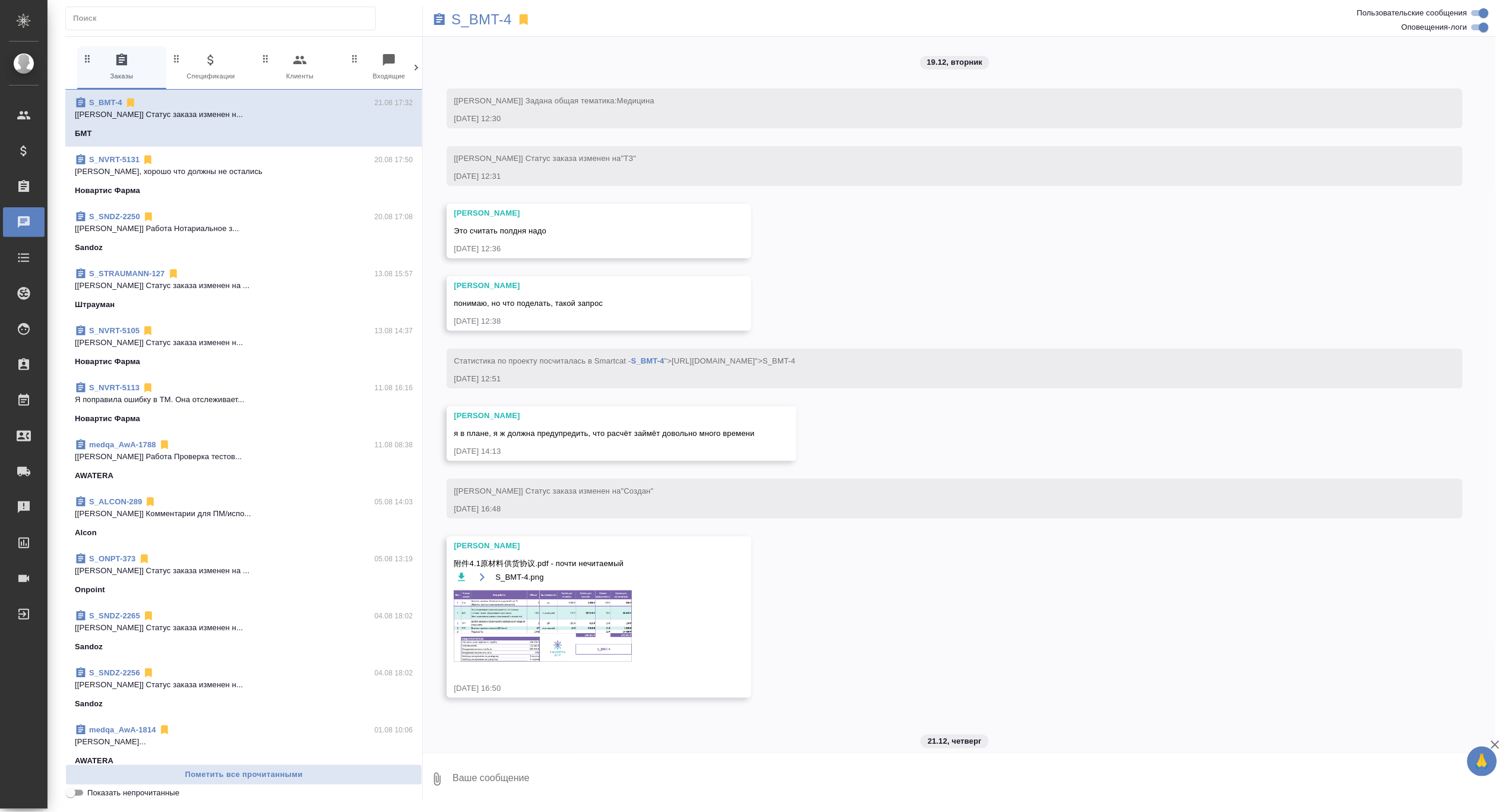
scroll to position [52713, 0]
